Goal: Information Seeking & Learning: Learn about a topic

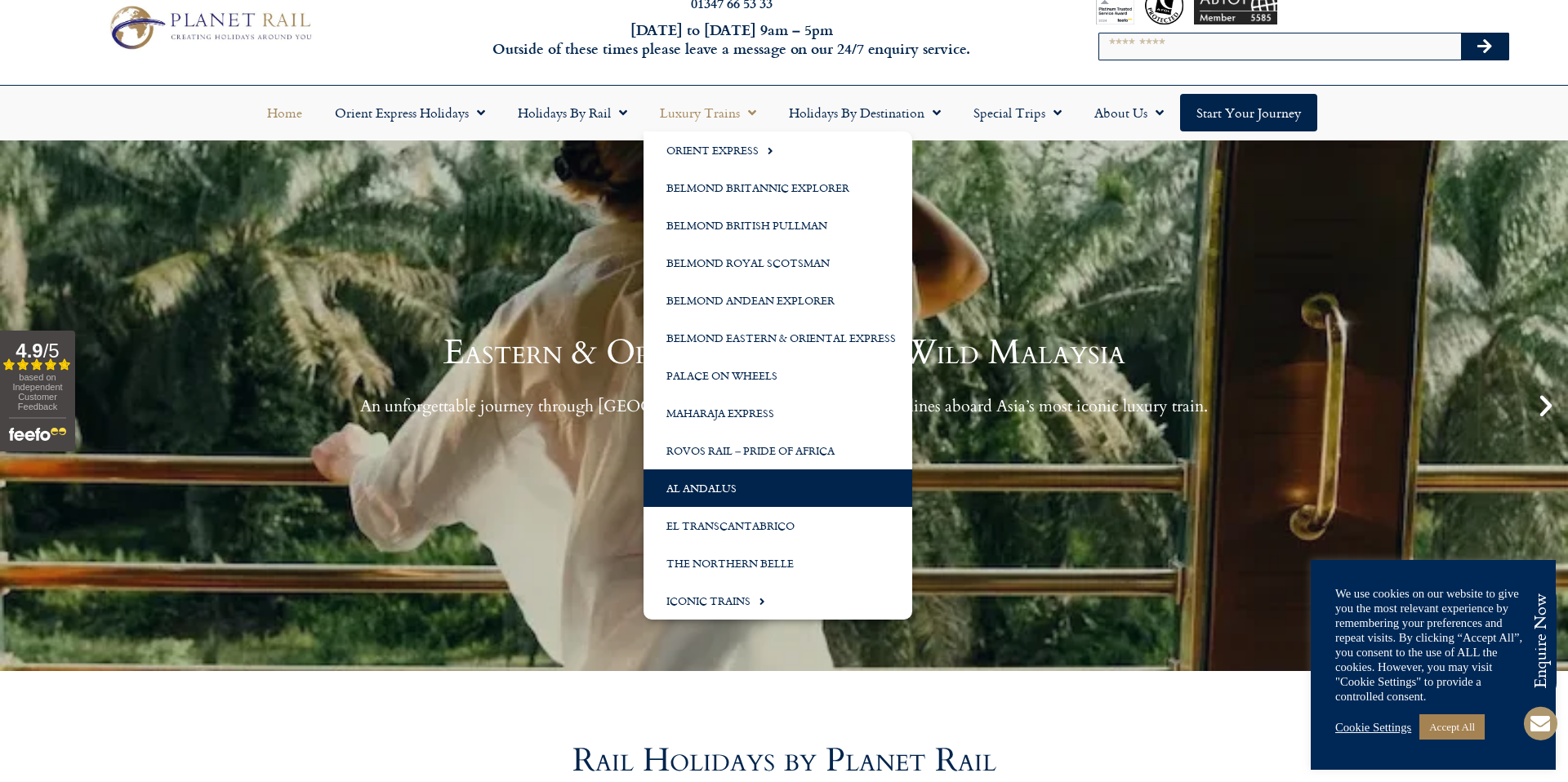
scroll to position [49, 0]
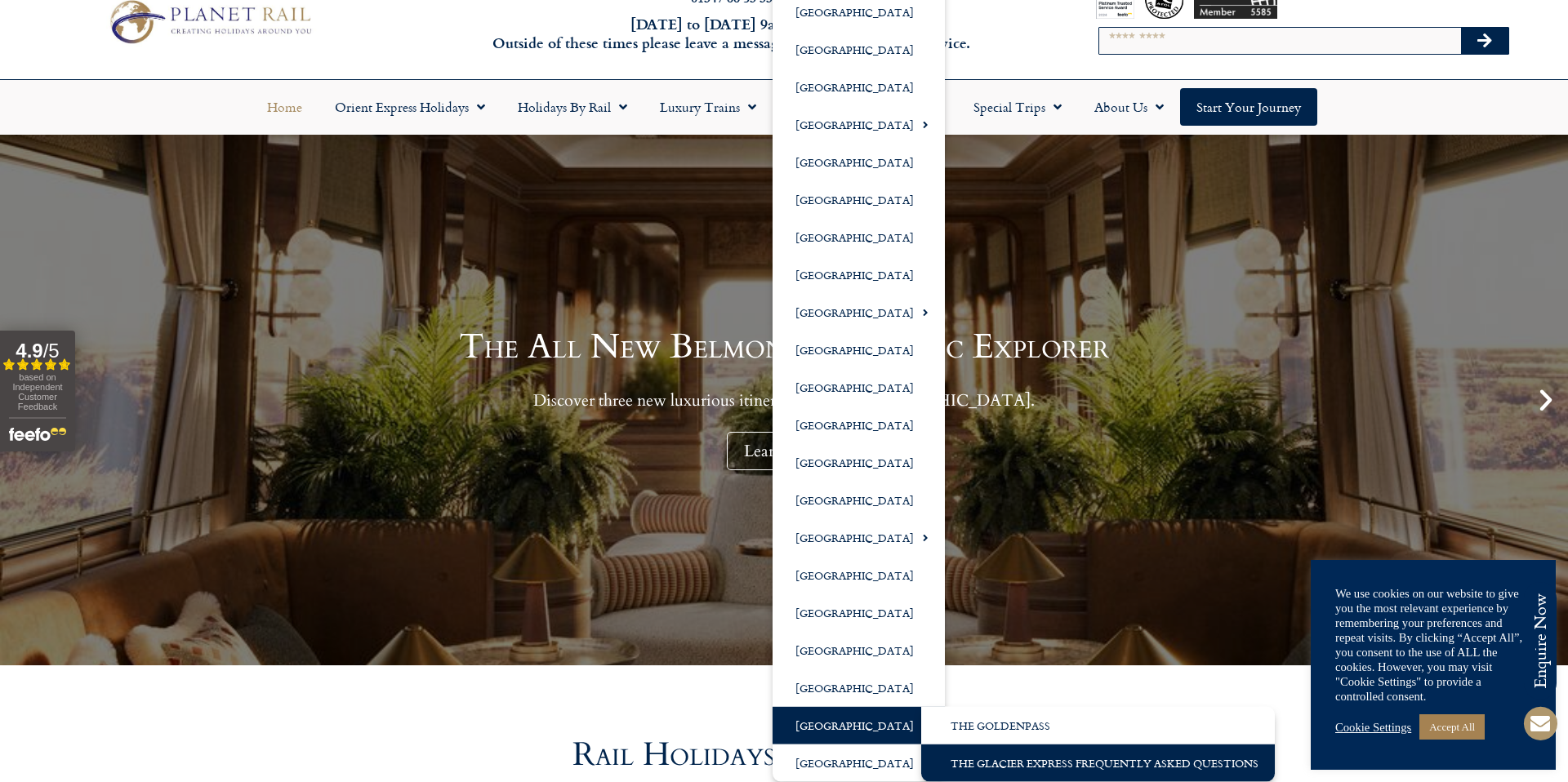
click at [1025, 753] on link "The Glacier Express Frequently Asked Questions" at bounding box center [1099, 763] width 354 height 38
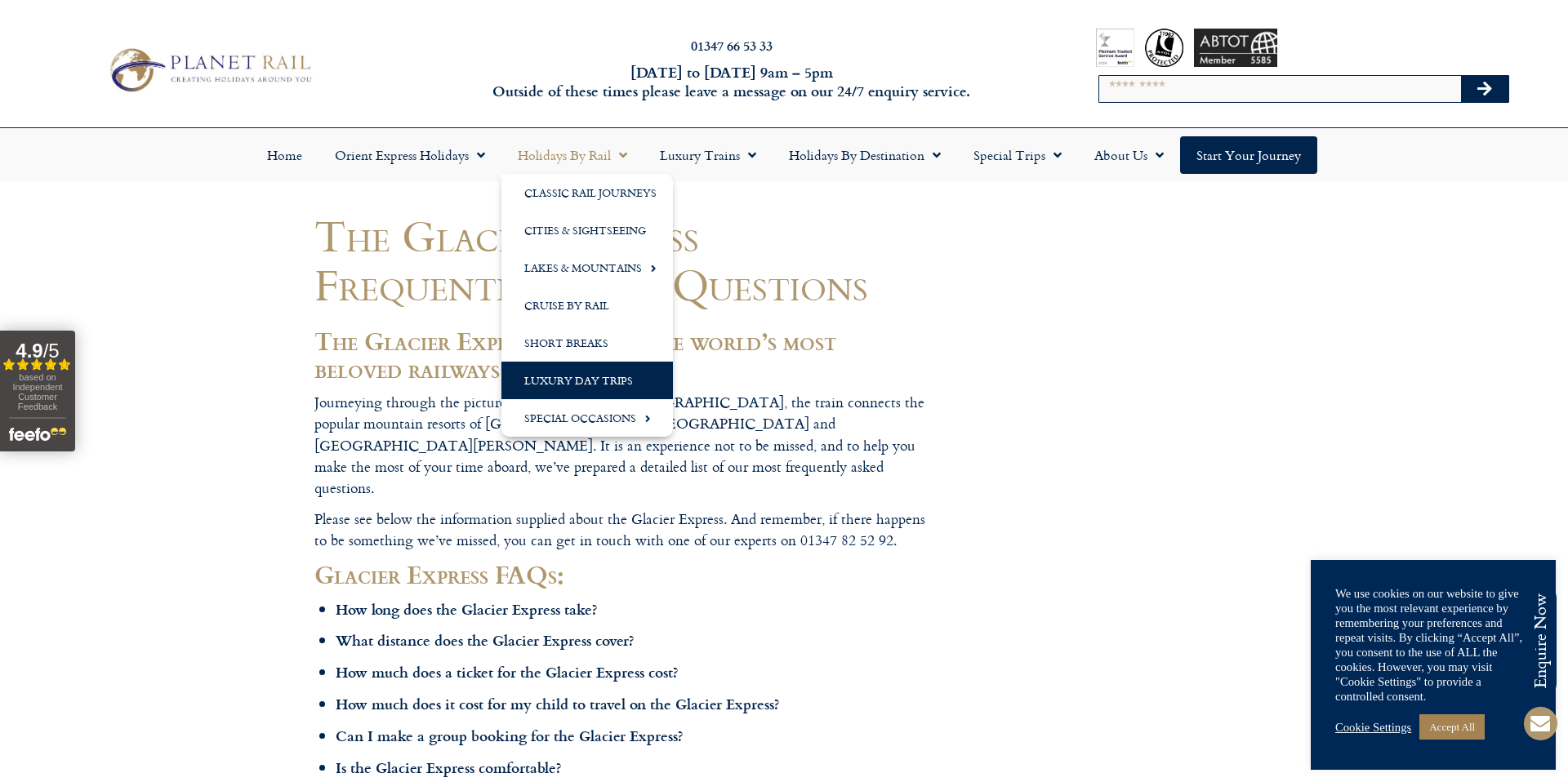
click at [588, 380] on link "Luxury Day Trips" at bounding box center [587, 380] width 171 height 38
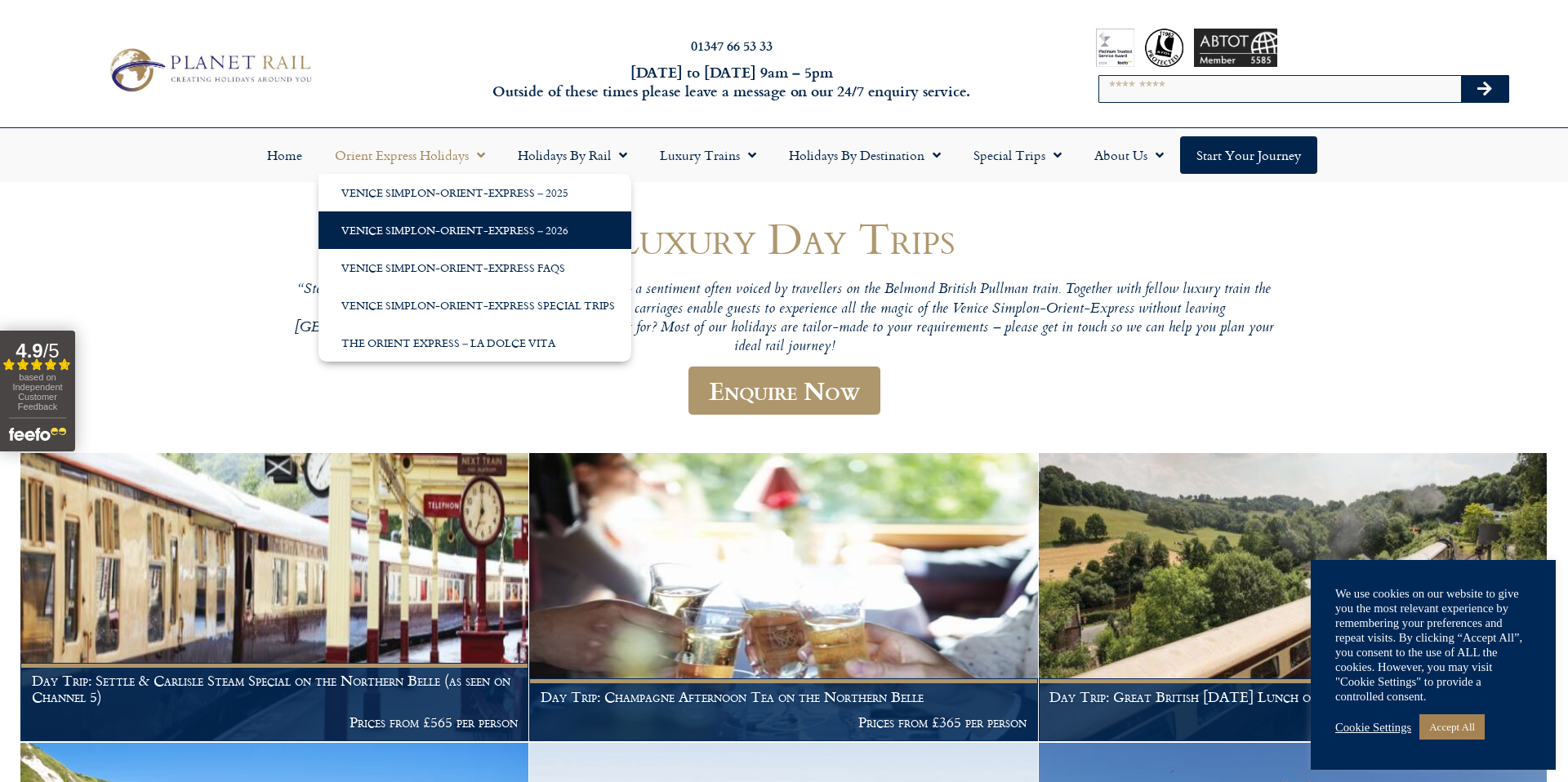
click at [535, 236] on link "Venice Simplon-Orient-Express – 2026" at bounding box center [474, 230] width 313 height 38
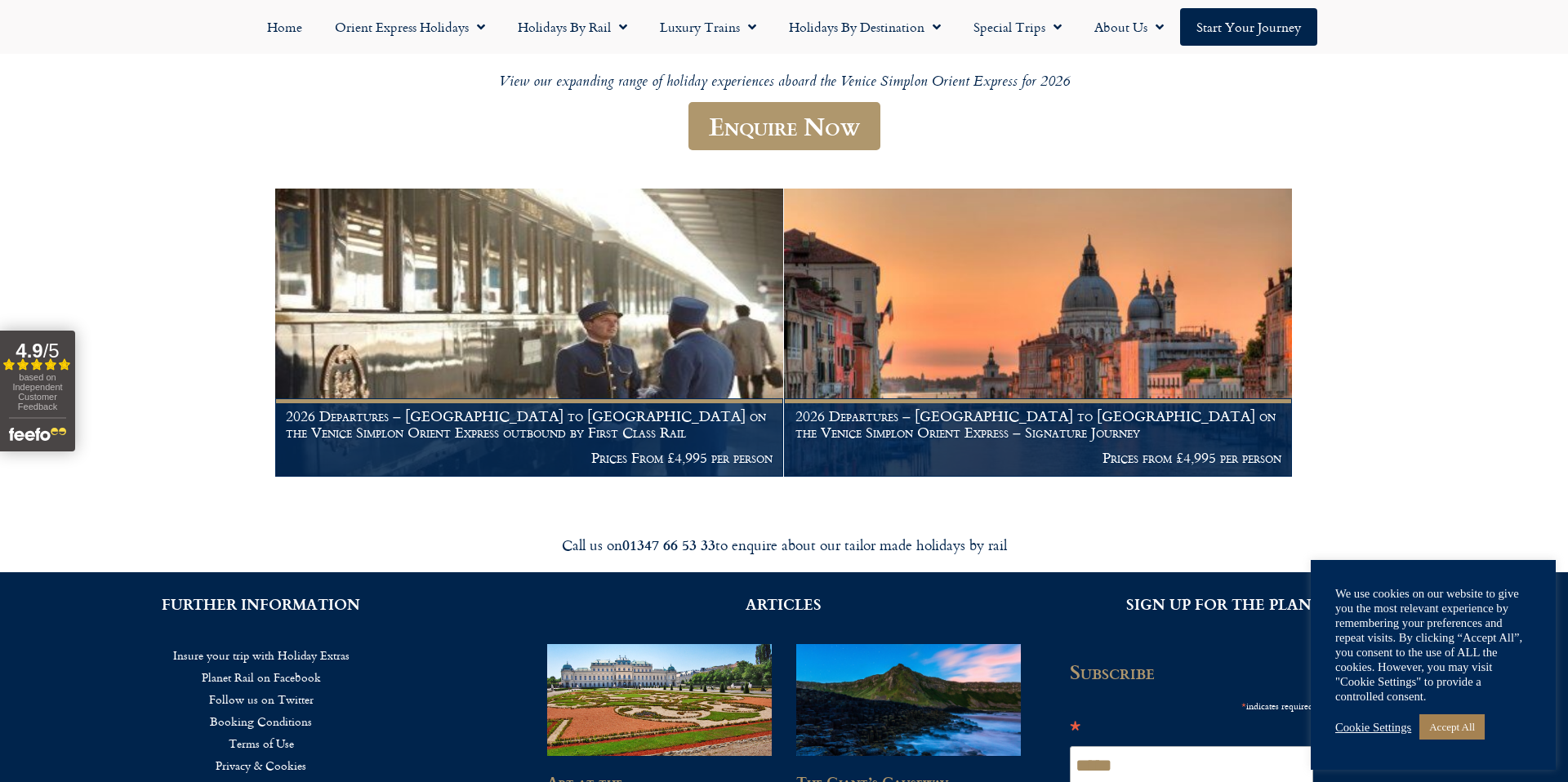
scroll to position [213, 0]
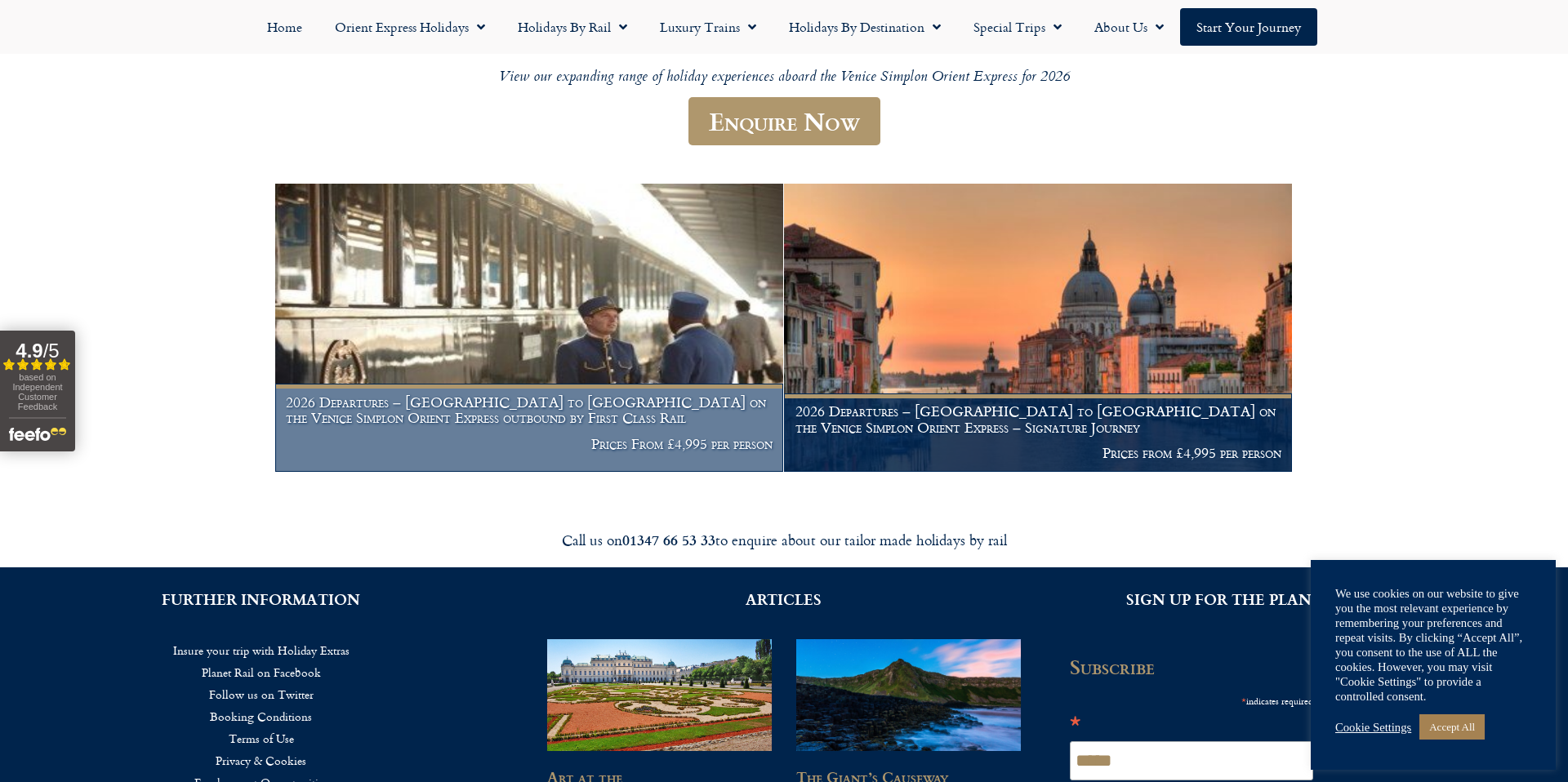
click at [546, 402] on h1 "2026 Departures – Venice to London on the Venice Simplon Orient Express outboun…" at bounding box center [529, 410] width 486 height 32
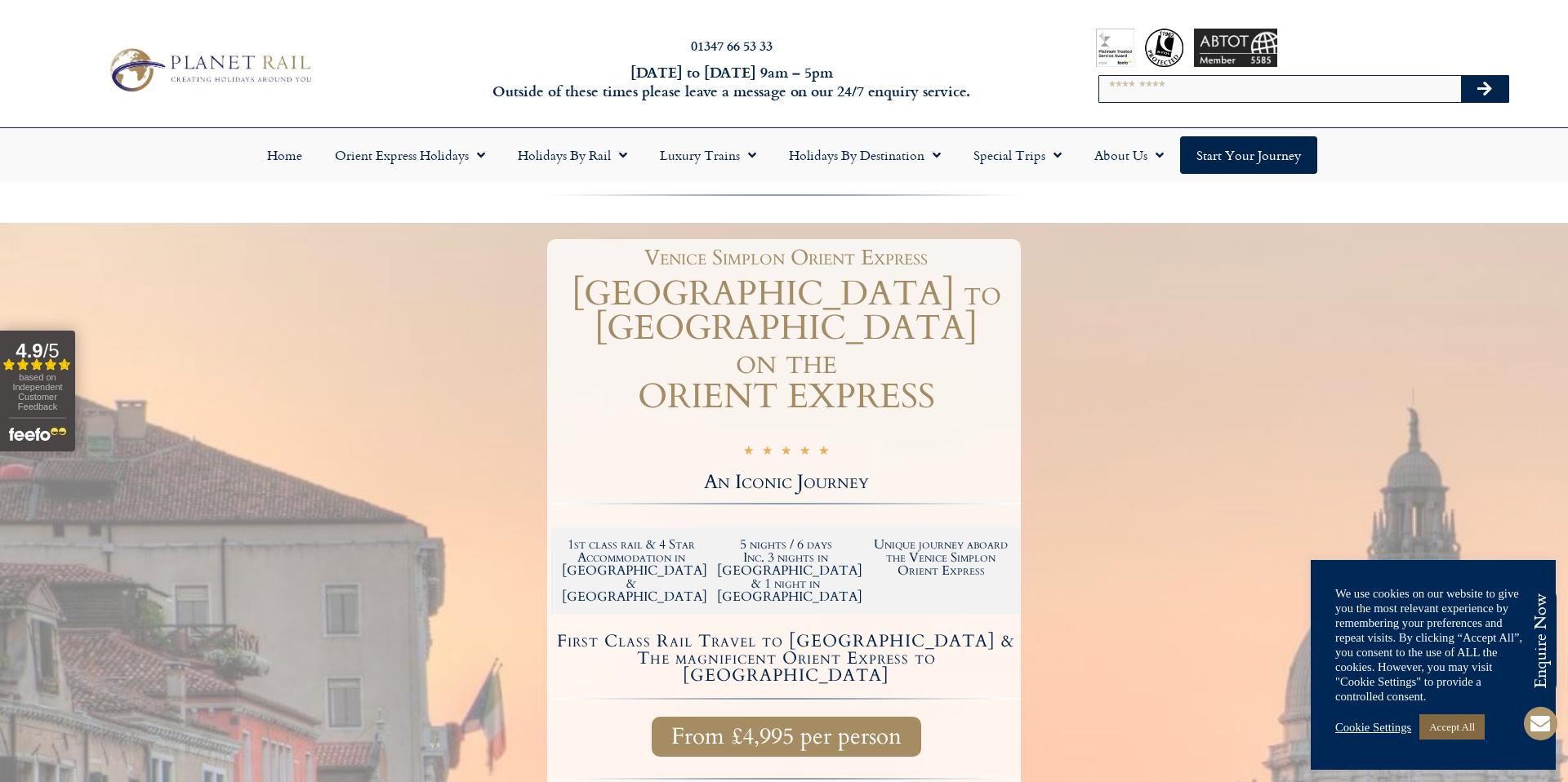
click at [1463, 729] on link "Accept All" at bounding box center [1452, 727] width 65 height 26
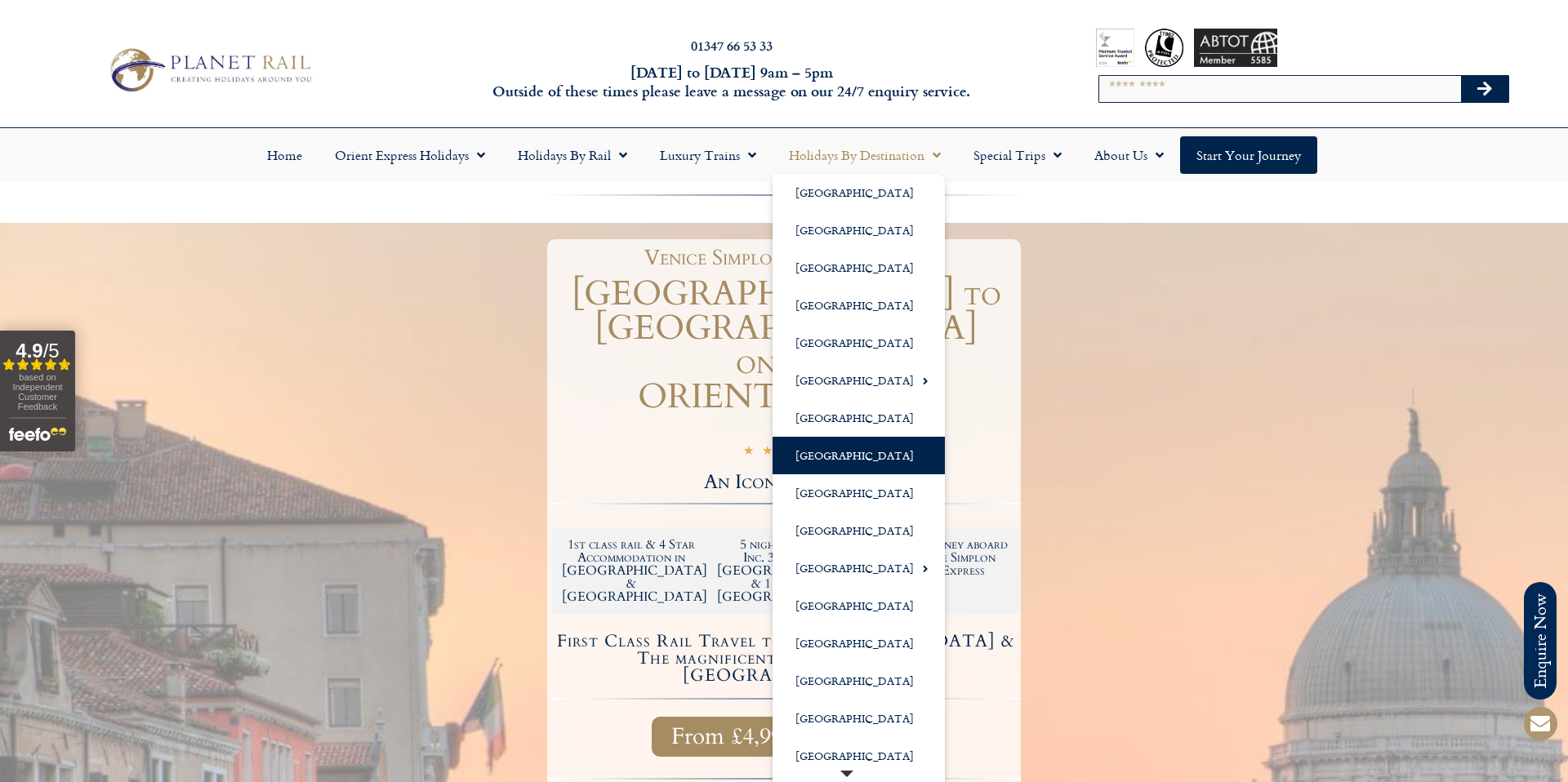
click at [842, 460] on link "[GEOGRAPHIC_DATA]" at bounding box center [859, 456] width 172 height 38
